Goal: Task Accomplishment & Management: Manage account settings

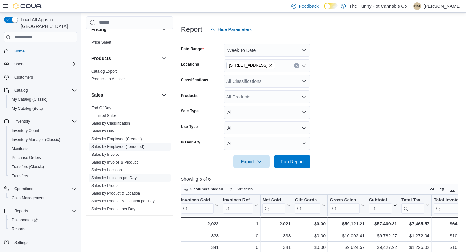
scroll to position [292, 0]
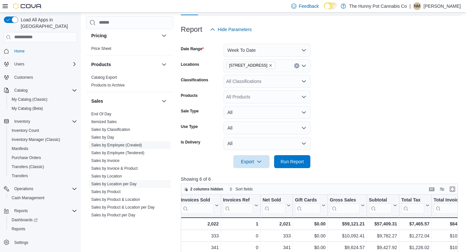
click at [126, 142] on span "Sales by Employee (Created)" at bounding box center [116, 144] width 51 height 5
click at [126, 145] on link "Sales by Employee (Created)" at bounding box center [116, 145] width 51 height 5
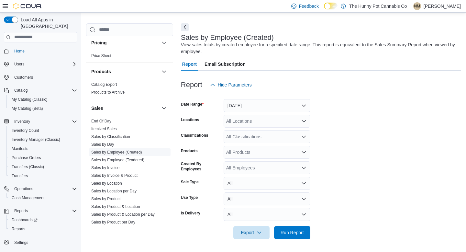
scroll to position [21, 0]
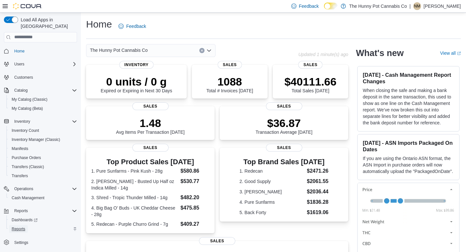
click at [13, 226] on span "Reports" at bounding box center [19, 228] width 14 height 5
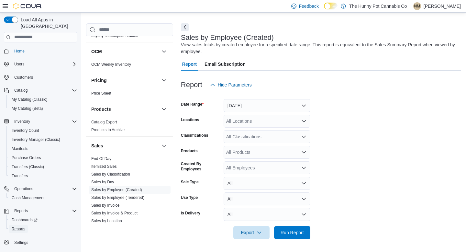
scroll to position [270, 0]
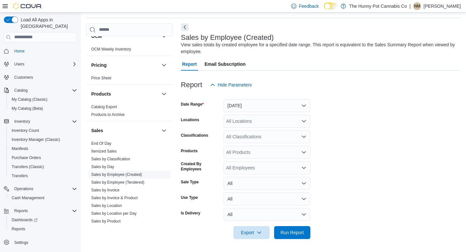
click at [129, 174] on link "Sales by Employee (Created)" at bounding box center [116, 174] width 51 height 5
click at [246, 108] on button "[DATE]" at bounding box center [267, 105] width 87 height 13
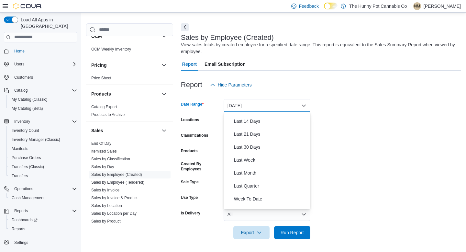
scroll to position [97, 0]
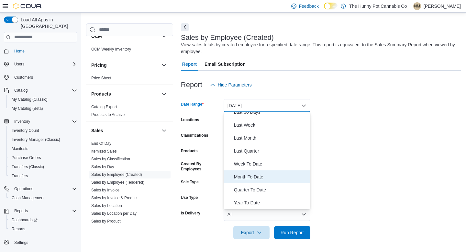
click at [252, 174] on span "Month To Date" at bounding box center [271, 177] width 74 height 8
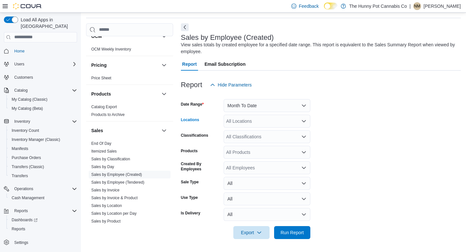
click at [255, 116] on div "All Locations" at bounding box center [267, 121] width 87 height 13
type input "***"
click at [272, 134] on div "[STREET_ADDRESS]" at bounding box center [267, 132] width 79 height 6
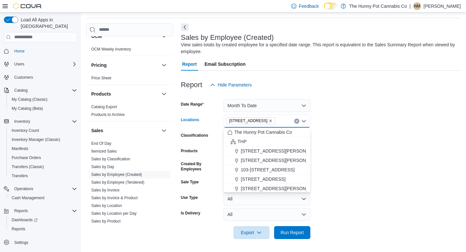
click at [366, 100] on form "Date Range Month To Date Locations [STREET_ADDRESS] Selected. [STREET_ADDRESS] …" at bounding box center [321, 165] width 280 height 148
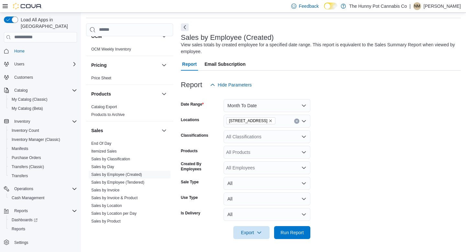
click at [291, 143] on div "All Classifications" at bounding box center [267, 136] width 87 height 13
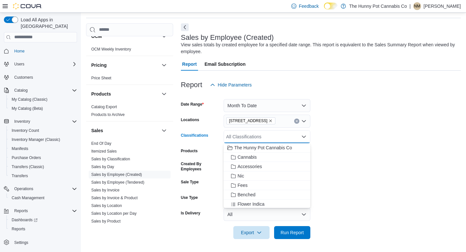
click at [382, 117] on form "Date Range Month To Date Locations [STREET_ADDRESS] Classifications All Classif…" at bounding box center [321, 165] width 280 height 148
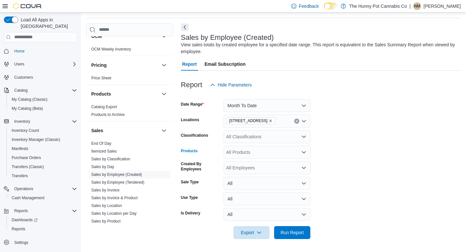
click at [283, 151] on div "All Products" at bounding box center [267, 152] width 87 height 13
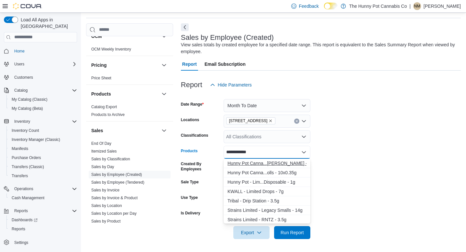
type input "**********"
click at [287, 166] on div "Hunny Pot Canna...[PERSON_NAME] - 3.5g" at bounding box center [267, 163] width 79 height 6
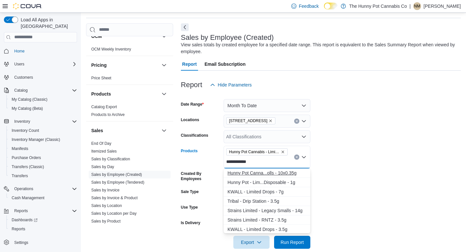
type input "**********"
click at [286, 174] on div "Hunny Pot Canna...olls - 10x0.35g" at bounding box center [267, 173] width 79 height 6
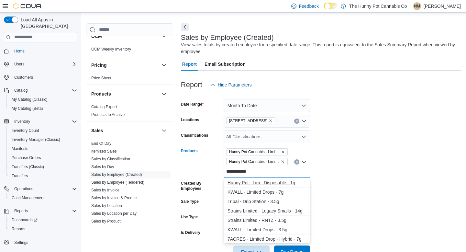
type input "**********"
click at [283, 184] on div "Hunny Pot - Lim...Disposable - 1g" at bounding box center [267, 182] width 79 height 6
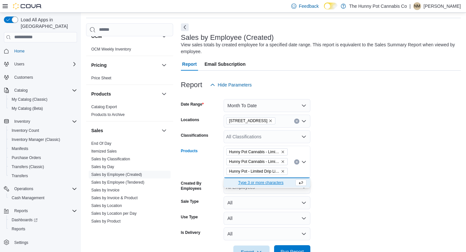
click at [301, 251] on span "Run Report" at bounding box center [292, 251] width 23 height 6
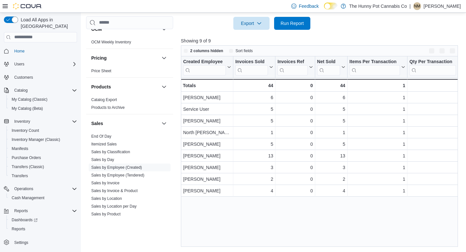
scroll to position [249, 0]
click at [29, 195] on span "Cash Management" at bounding box center [28, 197] width 33 height 5
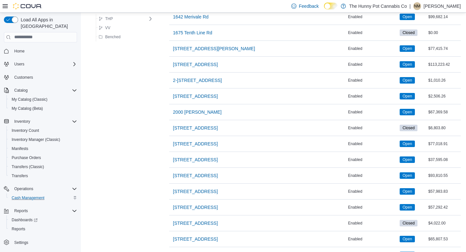
scroll to position [259, 0]
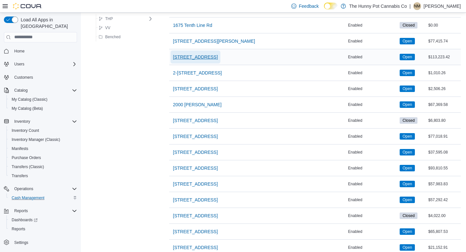
click at [186, 59] on span "[STREET_ADDRESS]" at bounding box center [195, 57] width 45 height 6
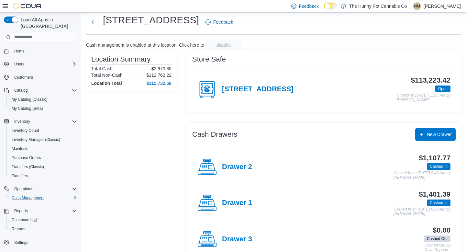
scroll to position [22, 0]
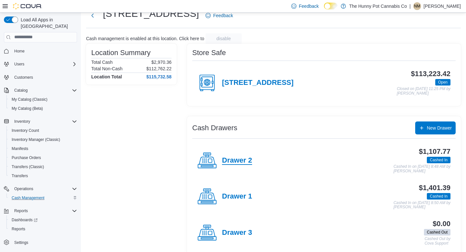
click at [240, 163] on h4 "Drawer 2" at bounding box center [237, 160] width 30 height 8
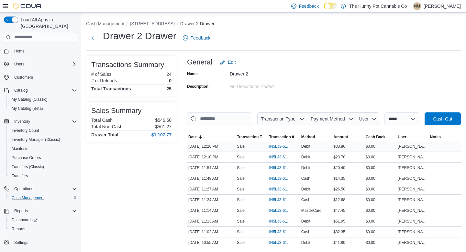
click at [273, 151] on div "IN5LJ3-6154965" at bounding box center [284, 146] width 32 height 10
click at [276, 149] on span "IN5LJ3-6154965" at bounding box center [280, 146] width 23 height 5
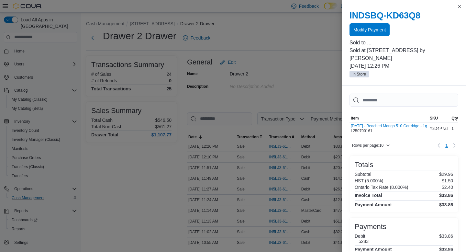
click at [372, 23] on div "INDSBQ-KD63Q8 Modify Payment" at bounding box center [404, 23] width 109 height 26
click at [371, 29] on span "Modify Payment" at bounding box center [369, 29] width 32 height 6
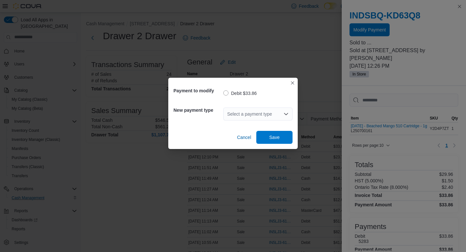
click at [260, 108] on div "Select a payment type" at bounding box center [257, 113] width 69 height 13
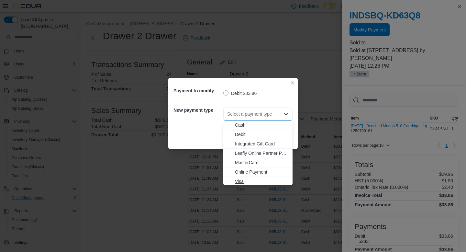
click at [235, 177] on button "Visa" at bounding box center [257, 181] width 69 height 9
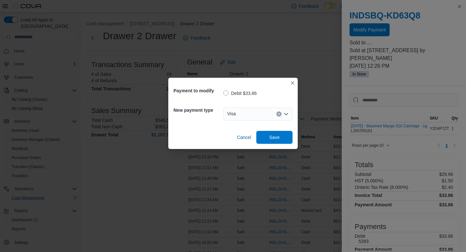
click at [278, 128] on div "Cancel Save" at bounding box center [232, 135] width 119 height 18
click at [276, 138] on span "Save" at bounding box center [274, 137] width 10 height 6
